Goal: Information Seeking & Learning: Find specific fact

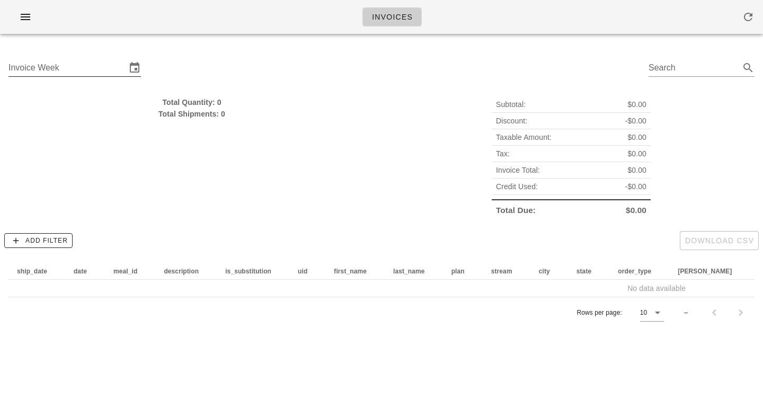
click at [86, 70] on input "Invoice Week" at bounding box center [67, 67] width 118 height 17
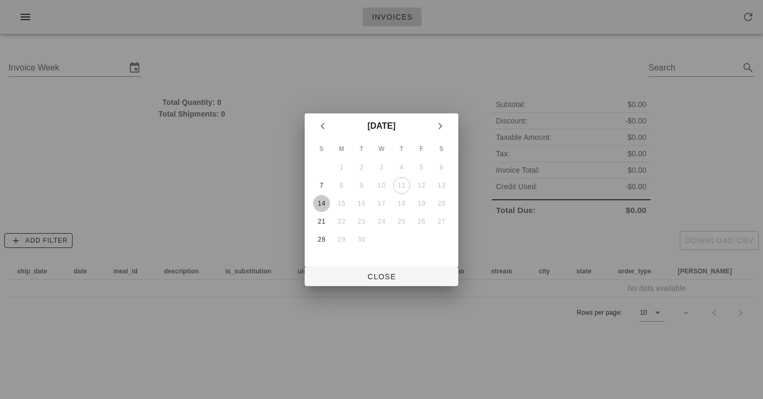
click at [329, 206] on div "14" at bounding box center [321, 203] width 17 height 7
click at [372, 255] on div "S M T W T F S 1 2 3 4 5 6 7 8 9 10 11 12 13 14 15 16 17 18 19 20 21 22 23 24 25…" at bounding box center [382, 203] width 154 height 128
click at [378, 277] on span "Close" at bounding box center [381, 276] width 137 height 8
type input "[DATE]"
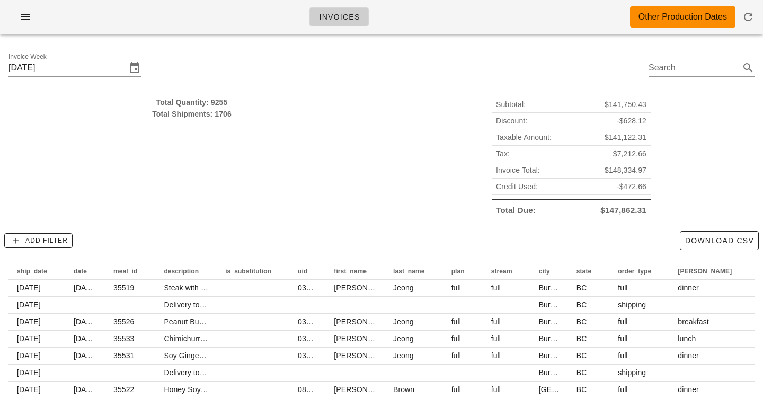
drag, startPoint x: 214, startPoint y: 105, endPoint x: 214, endPoint y: 114, distance: 9.0
click at [214, 114] on div "Total Quantity: 9255 Total Shipments: 1706" at bounding box center [191, 107] width 367 height 23
click at [214, 114] on div "Total Shipments: 1706" at bounding box center [191, 114] width 367 height 12
drag, startPoint x: 214, startPoint y: 114, endPoint x: 215, endPoint y: 106, distance: 8.5
click at [215, 106] on div "Total Quantity: 9255 Total Shipments: 1706" at bounding box center [191, 107] width 367 height 23
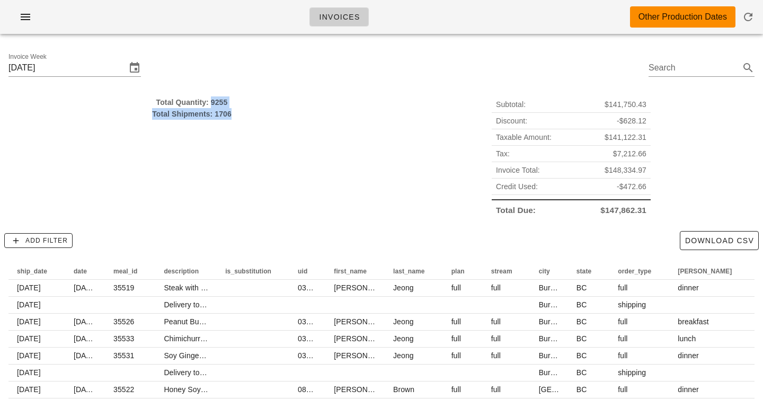
click at [215, 106] on div "Total Quantity: 9255" at bounding box center [191, 102] width 367 height 12
click at [215, 119] on div "Total Shipments: 1706" at bounding box center [191, 114] width 367 height 12
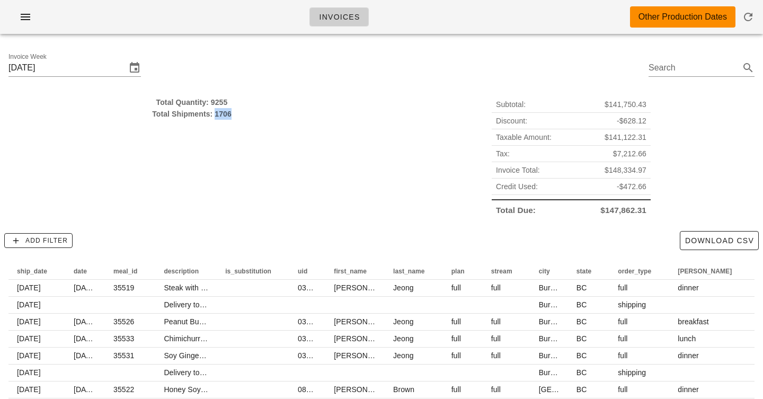
click at [215, 119] on div "Total Shipments: 1706" at bounding box center [191, 114] width 367 height 12
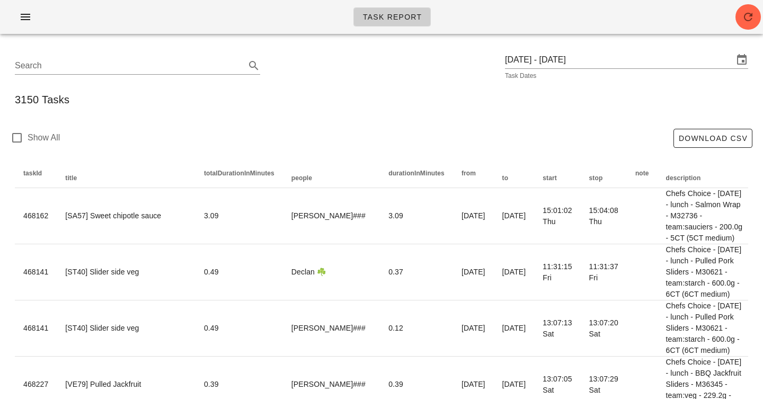
click at [313, 37] on div "Task Report" at bounding box center [381, 21] width 763 height 42
drag, startPoint x: 0, startPoint y: 0, endPoint x: 313, endPoint y: 125, distance: 336.8
click at [313, 125] on div "Show All Download CSV" at bounding box center [381, 138] width 751 height 43
drag, startPoint x: 313, startPoint y: 125, endPoint x: 313, endPoint y: 55, distance: 69.4
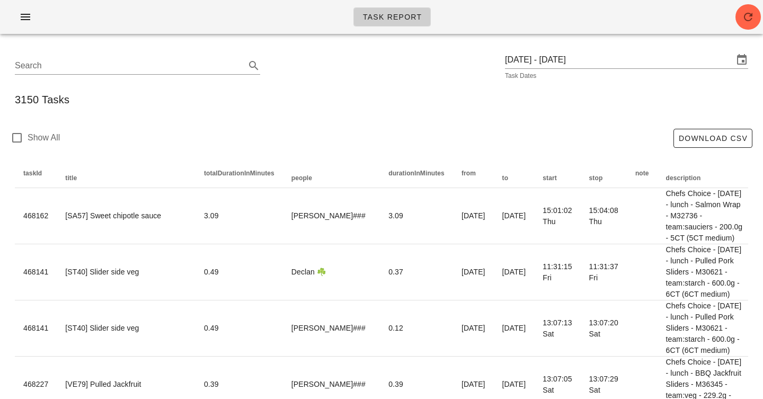
click at [313, 55] on div "Search Monday September 8 - Wednesday September 10 Task Dates" at bounding box center [381, 66] width 751 height 34
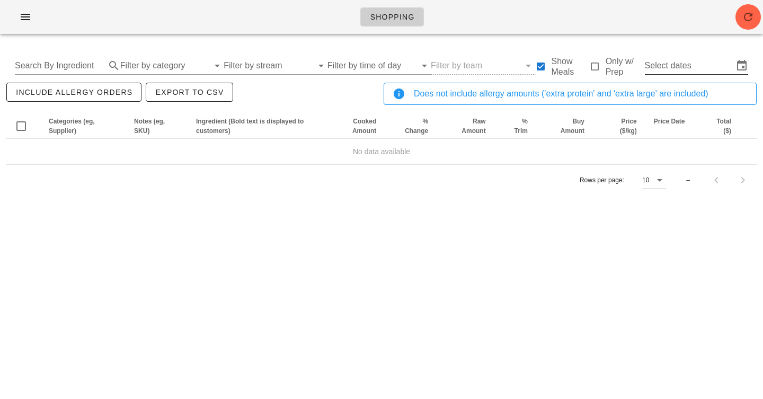
click at [683, 64] on input "Select dates" at bounding box center [689, 65] width 89 height 17
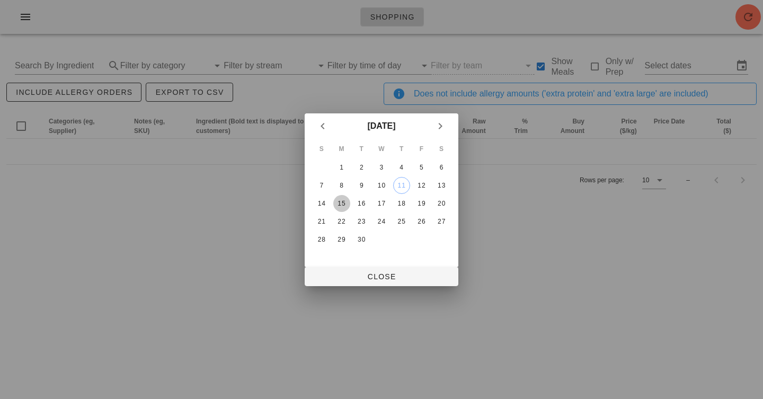
click at [342, 201] on div "15" at bounding box center [341, 203] width 17 height 7
click at [436, 200] on div "20" at bounding box center [441, 203] width 17 height 7
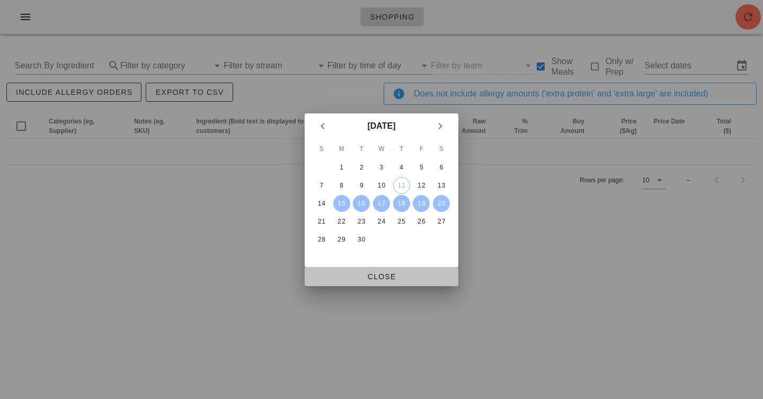
click at [371, 276] on span "Close" at bounding box center [381, 276] width 137 height 8
type input "Mon Sep 15 - Sat Sep 20"
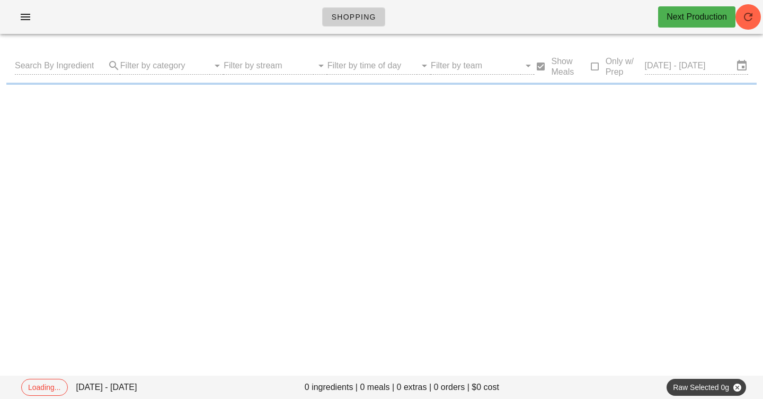
click at [274, 23] on div "Shopping Next Production" at bounding box center [381, 17] width 763 height 34
click at [425, 15] on div "Shopping Next Production" at bounding box center [381, 17] width 763 height 34
click at [181, 29] on div "Shopping Next Production" at bounding box center [381, 17] width 763 height 34
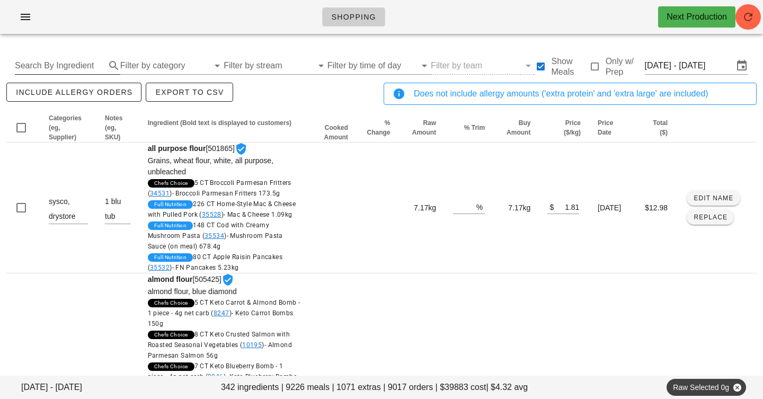
click at [74, 70] on input "Search By Ingredient" at bounding box center [59, 65] width 89 height 17
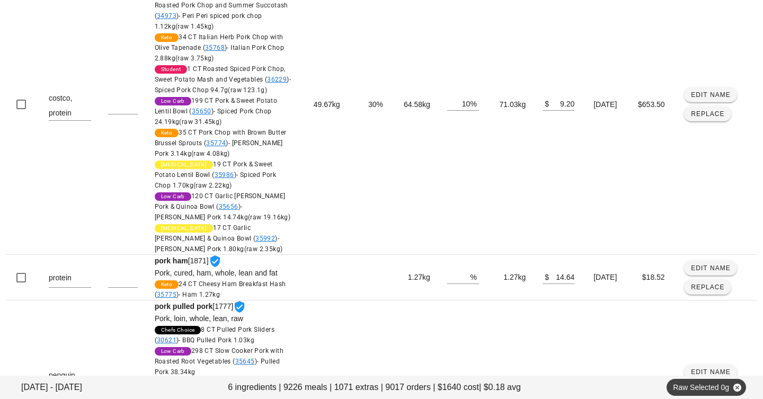
scroll to position [546, 0]
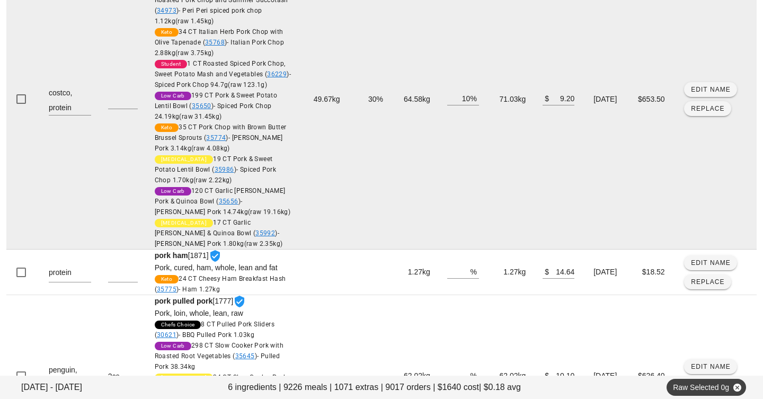
click at [493, 125] on td "71.03kg" at bounding box center [511, 99] width 47 height 301
copy td "71.03kg"
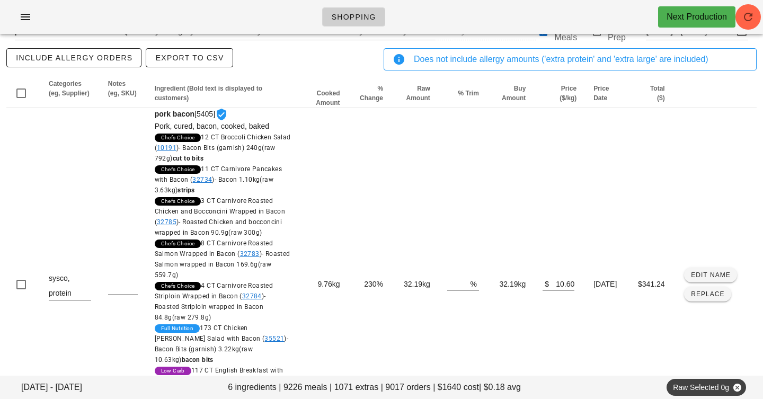
scroll to position [0, 0]
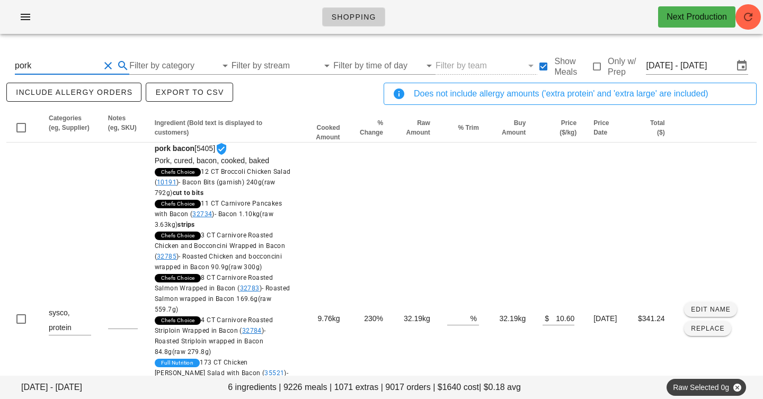
click at [63, 62] on input "pork" at bounding box center [57, 65] width 85 height 17
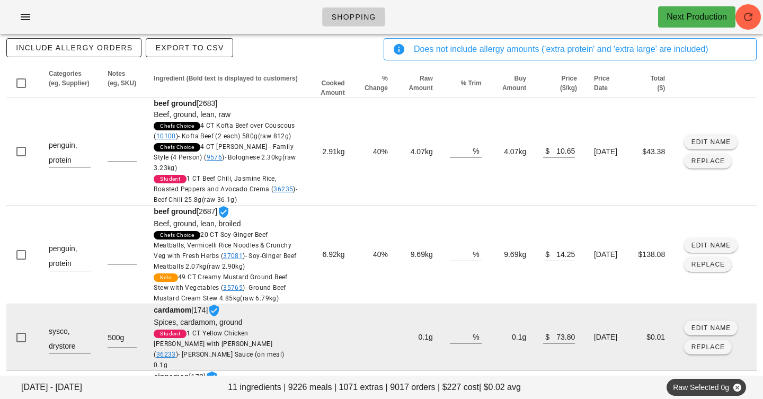
scroll to position [43, 0]
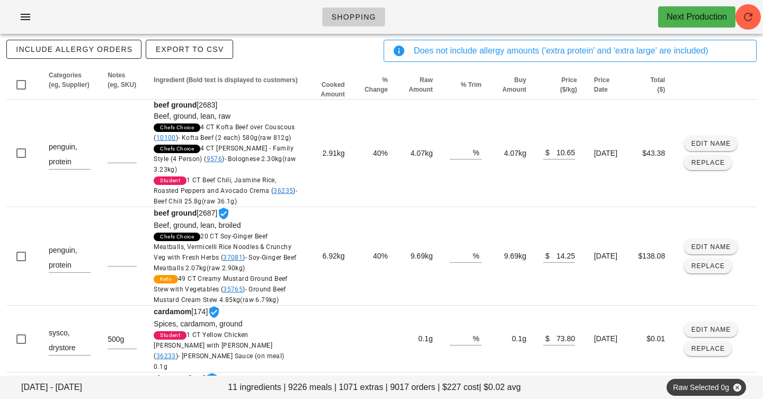
click at [329, 46] on div "include allergy orders Export to CSV" at bounding box center [192, 55] width 377 height 35
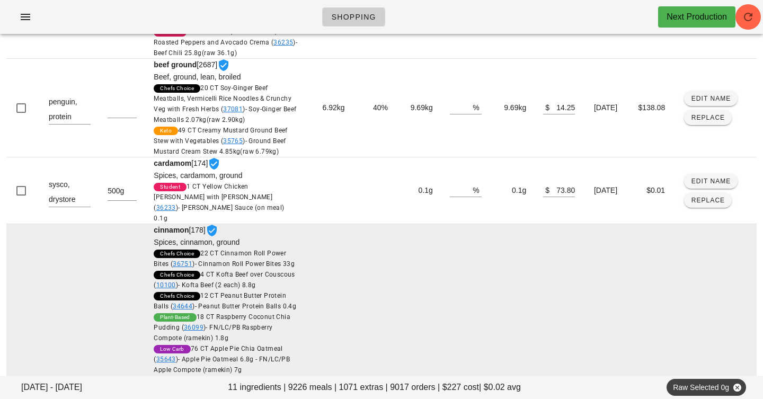
scroll to position [0, 0]
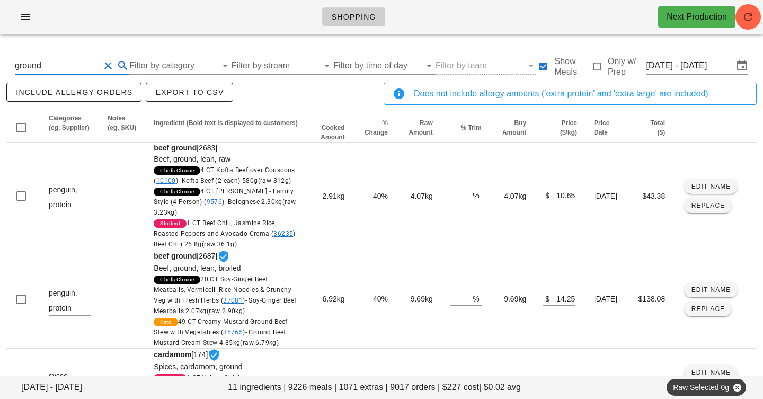
click at [73, 68] on input "ground" at bounding box center [57, 65] width 85 height 17
type input "pork"
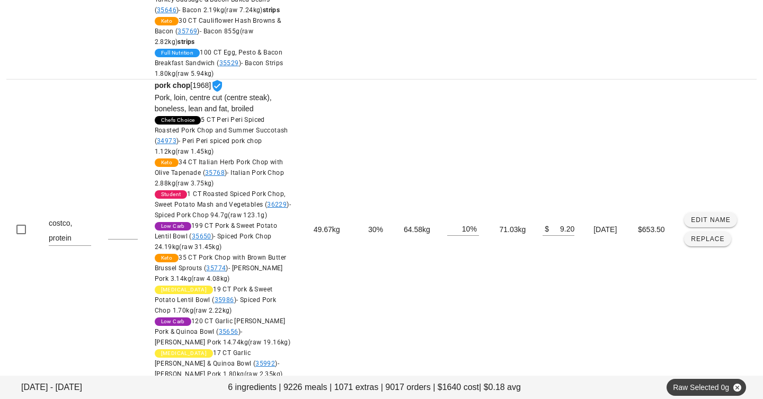
scroll to position [417, 0]
